Goal: Task Accomplishment & Management: Manage account settings

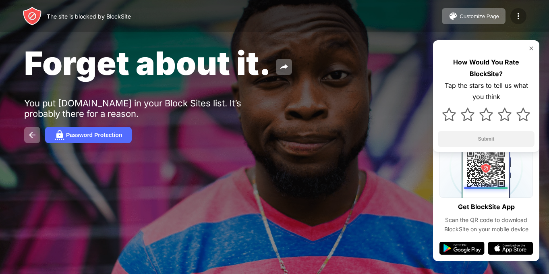
click at [520, 14] on img at bounding box center [519, 16] width 10 height 10
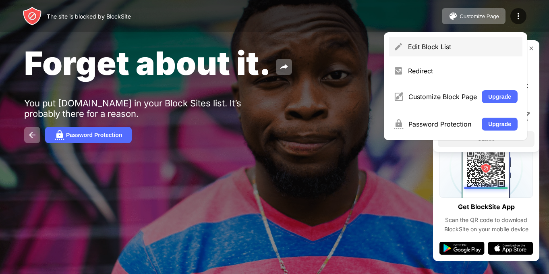
click at [455, 50] on div "Edit Block List" at bounding box center [463, 47] width 110 height 8
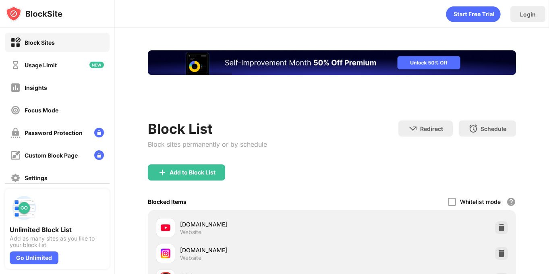
scroll to position [16, 0]
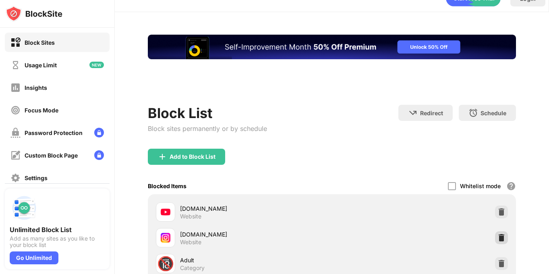
click at [502, 239] on img at bounding box center [502, 238] width 8 height 8
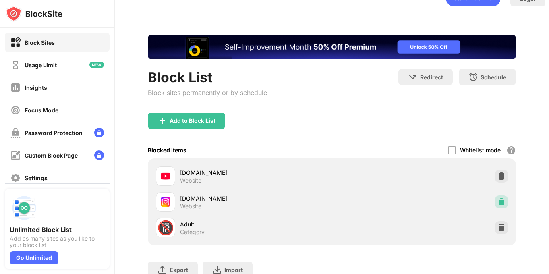
click at [503, 205] on img at bounding box center [502, 202] width 8 height 8
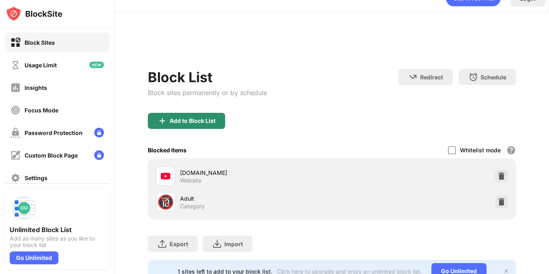
click at [199, 123] on div "Add to Block List" at bounding box center [193, 121] width 46 height 6
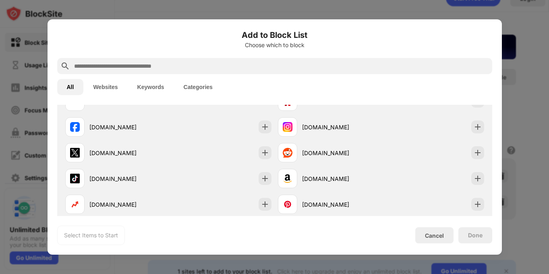
scroll to position [159, 0]
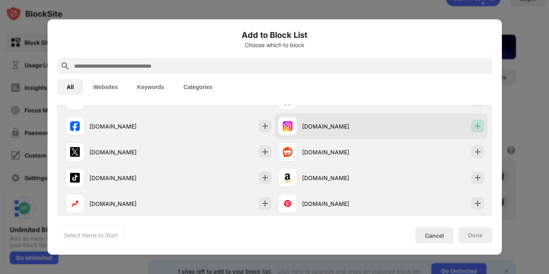
click at [481, 125] on img at bounding box center [478, 126] width 8 height 8
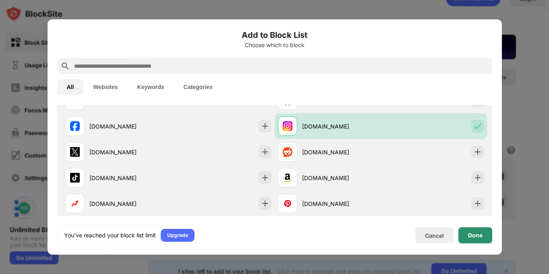
click at [474, 231] on div "Done" at bounding box center [476, 235] width 34 height 16
